Goal: Navigation & Orientation: Understand site structure

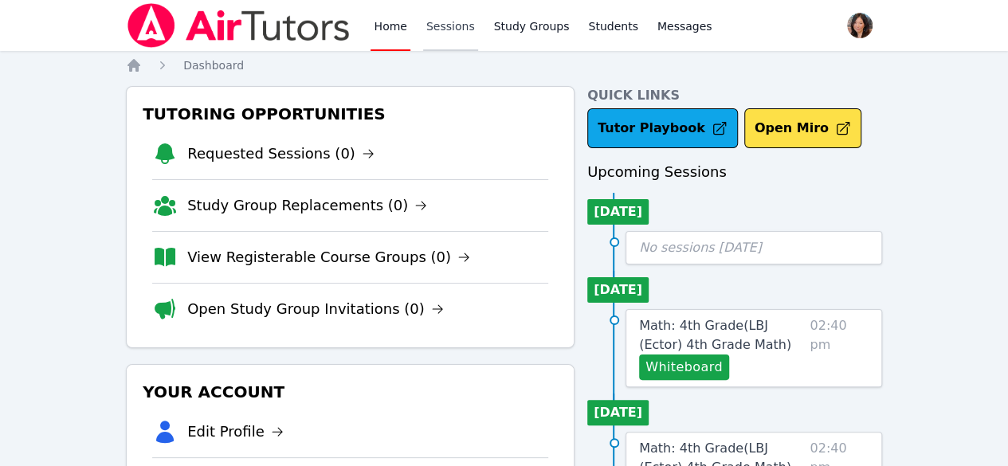
click at [448, 43] on link "Sessions" at bounding box center [450, 25] width 55 height 51
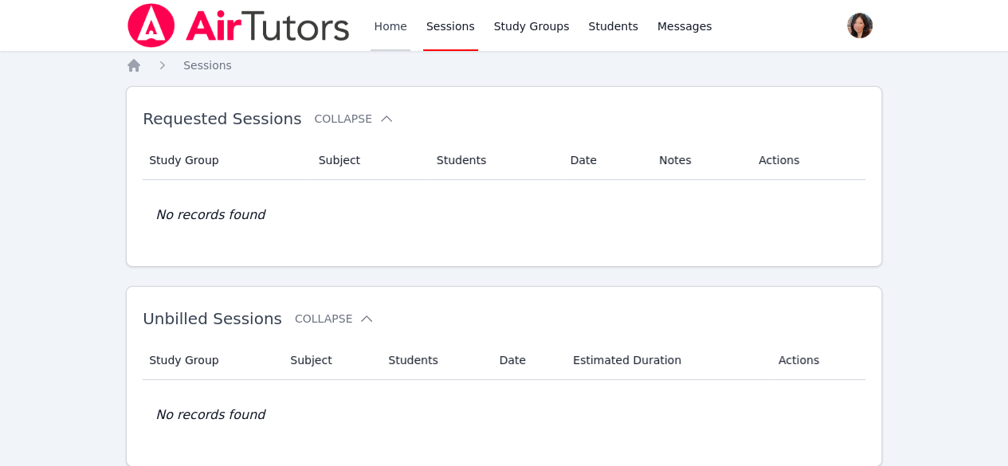
click at [397, 35] on link "Home" at bounding box center [389, 25] width 39 height 51
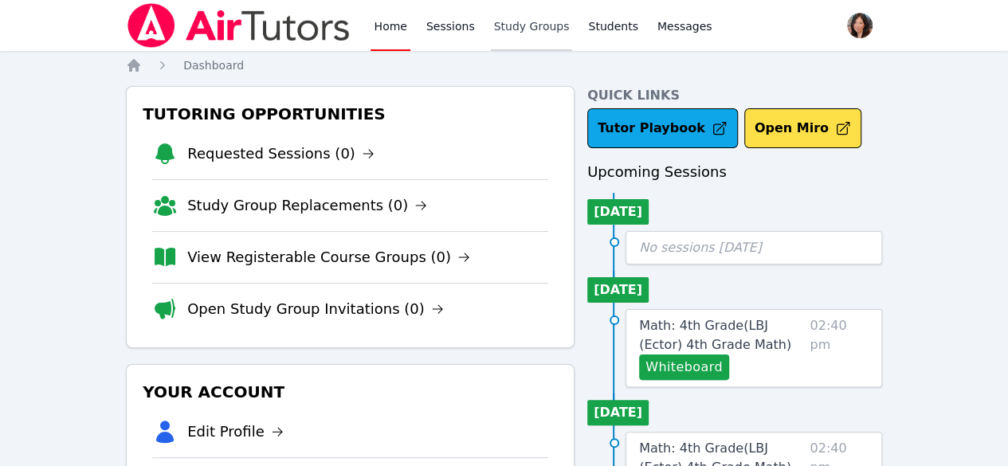
click at [521, 21] on link "Study Groups" at bounding box center [532, 25] width 82 height 51
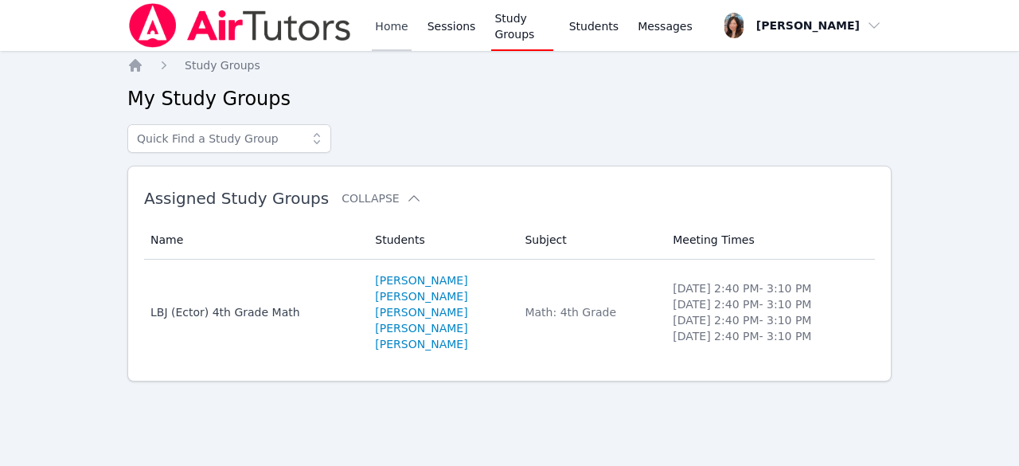
click at [397, 27] on link "Home" at bounding box center [391, 25] width 39 height 51
